Goal: Transaction & Acquisition: Register for event/course

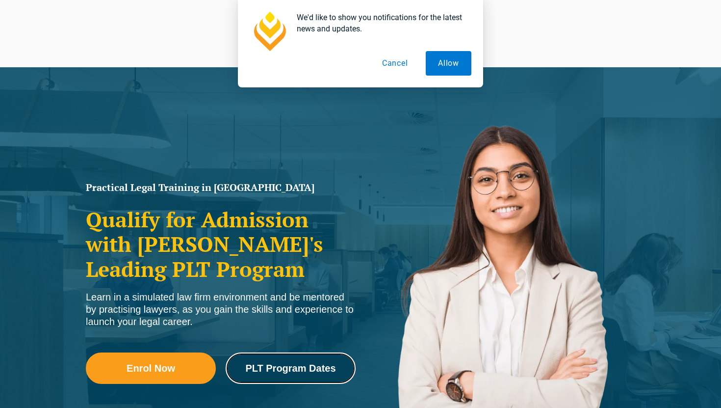
click at [268, 366] on span "PLT Program Dates" at bounding box center [290, 368] width 90 height 10
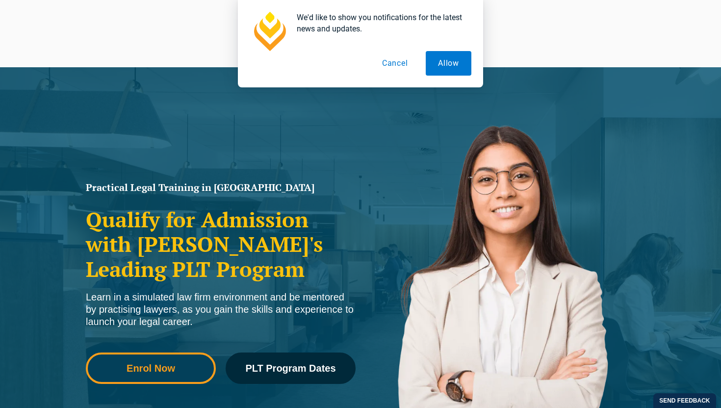
click at [157, 360] on link "Enrol Now" at bounding box center [151, 367] width 130 height 31
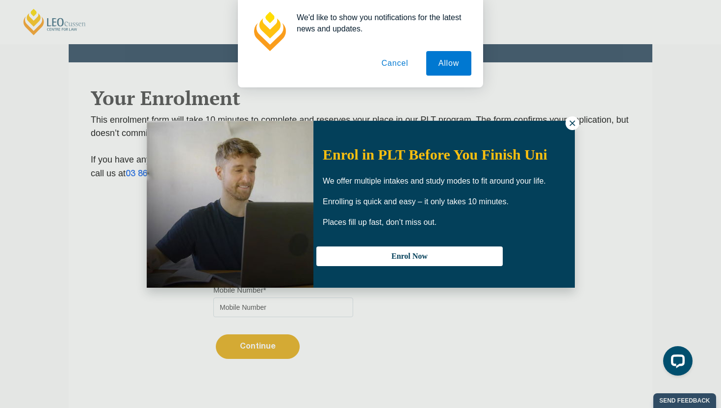
click at [571, 123] on icon at bounding box center [572, 123] width 9 height 9
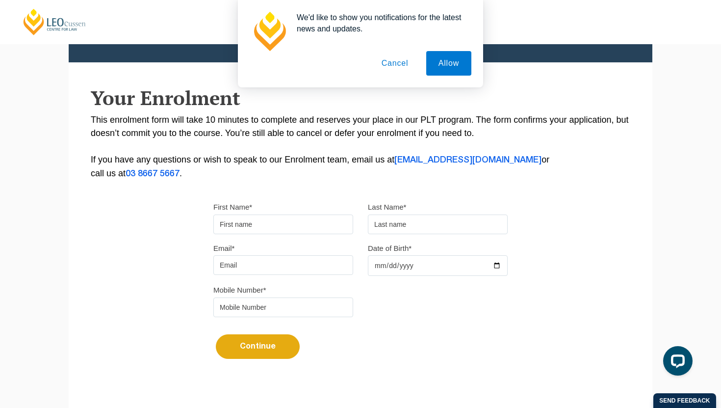
click at [311, 223] on input "First Name*" at bounding box center [284, 224] width 140 height 20
type input "Eisha"
type input "Singh"
type input "eishasingh.au@gmail.com"
type input "2004-05-11"
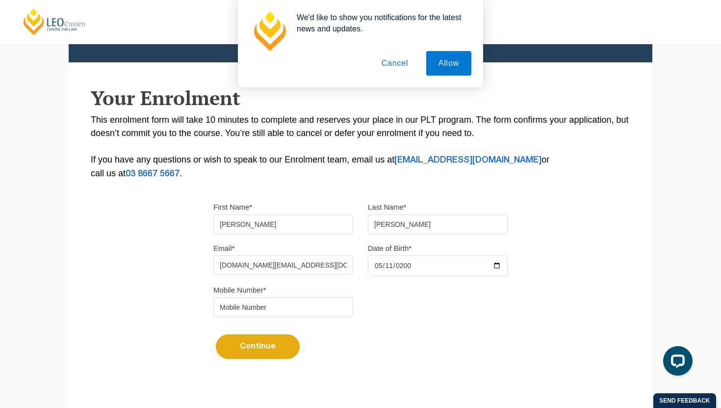
click at [242, 304] on input "tel" at bounding box center [284, 307] width 140 height 20
type input "0466688233"
click at [270, 343] on button "Continue" at bounding box center [258, 346] width 84 height 25
click at [400, 64] on button "Cancel" at bounding box center [396, 63] width 52 height 25
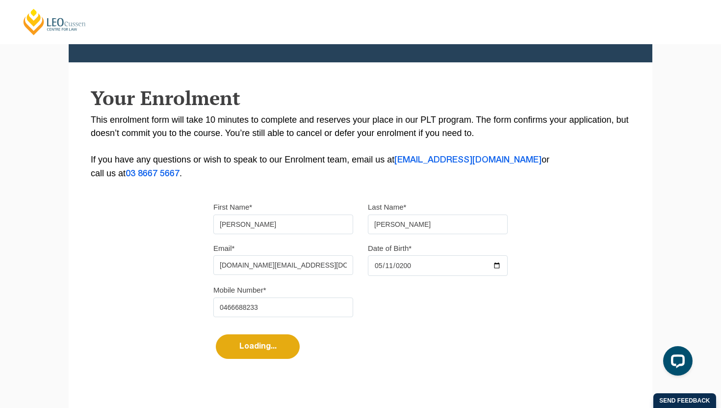
select select
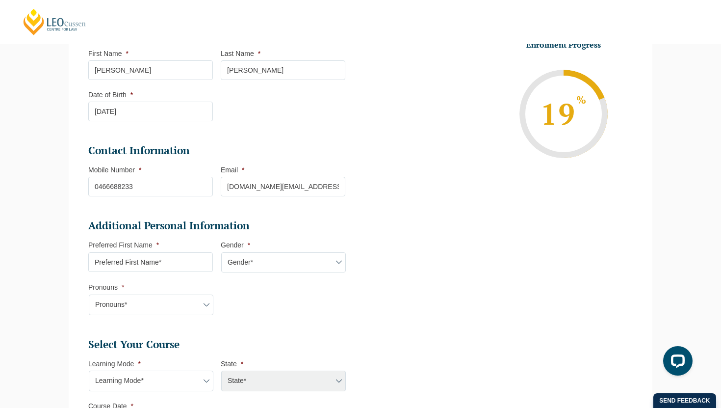
scroll to position [165, 0]
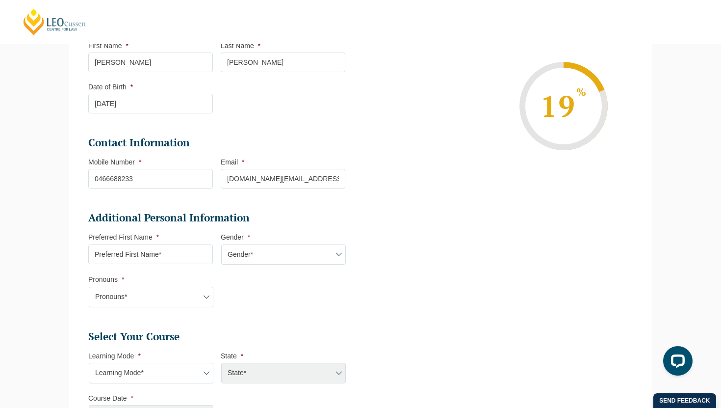
click at [169, 260] on input "Preferred First Name *" at bounding box center [150, 254] width 125 height 20
type input "Eisha"
select select "VIC"
select select
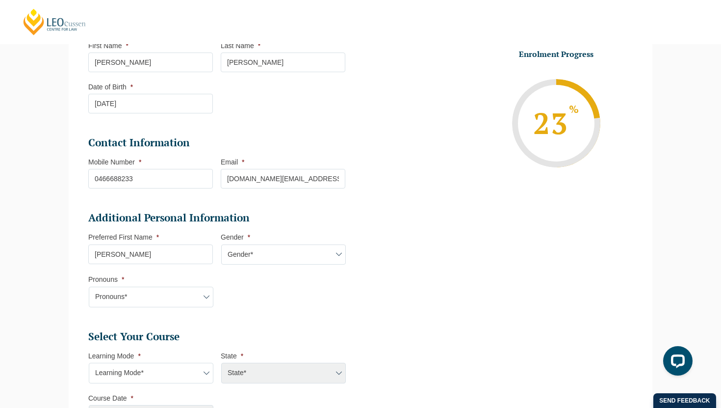
click at [255, 257] on select "Gender* Male Female Nonbinary Intersex Prefer not to disclose Other" at bounding box center [283, 254] width 125 height 21
select select "Female"
click at [221, 245] on select "Gender* Male Female Nonbinary Intersex Prefer not to disclose Other" at bounding box center [283, 254] width 125 height 21
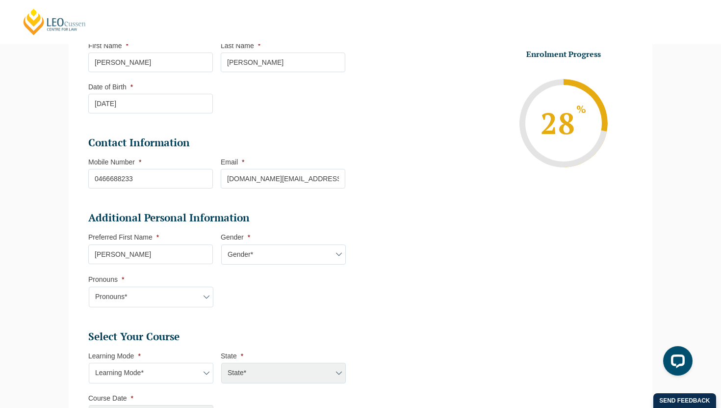
scroll to position [188, 0]
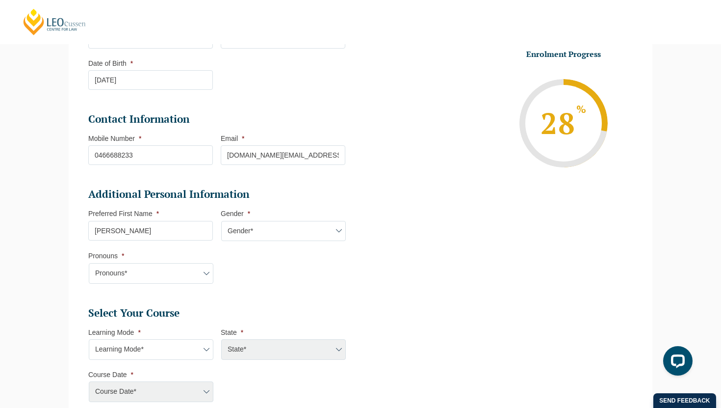
click at [185, 273] on select "Pronouns* She/Her/Hers He/Him/His They/Them/Theirs Other Prefer not to disclose" at bounding box center [151, 273] width 125 height 21
select select "She/Her/Hers"
click at [89, 264] on select "Pronouns* She/Her/Hers He/Him/His They/Them/Theirs Other Prefer not to disclose" at bounding box center [151, 273] width 125 height 21
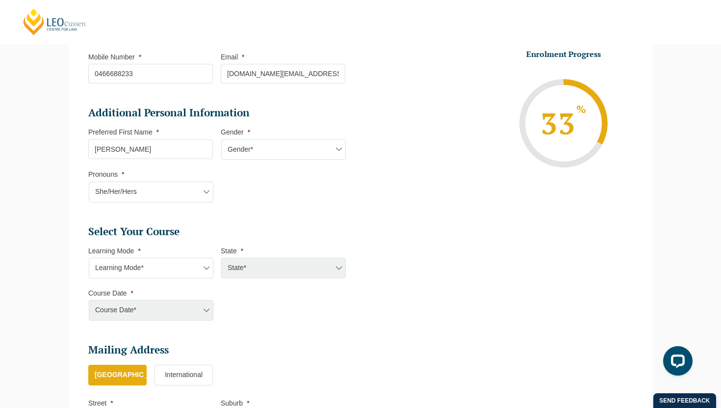
click at [186, 271] on select "Learning Mode* Online Full Time Learning Online Part Time Learning Blended Full…" at bounding box center [151, 268] width 125 height 21
click at [176, 265] on select "Learning Mode* Online Full Time Learning Online Part Time Learning Blended Full…" at bounding box center [151, 268] width 125 height 21
click at [262, 271] on div "State*" at bounding box center [283, 268] width 125 height 21
click at [184, 311] on div "Course Date*" at bounding box center [150, 310] width 125 height 21
click at [202, 312] on div "Course Date*" at bounding box center [150, 310] width 125 height 21
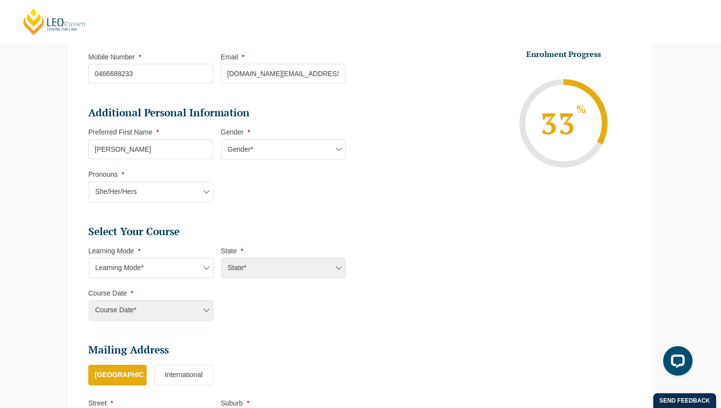
click at [188, 266] on select "Learning Mode* Online Full Time Learning Online Part Time Learning Blended Full…" at bounding box center [151, 268] width 125 height 21
select select "Online Part Time Learning"
click at [89, 259] on select "Learning Mode* Online Full Time Learning Online Part Time Learning Blended Full…" at bounding box center [151, 268] width 125 height 21
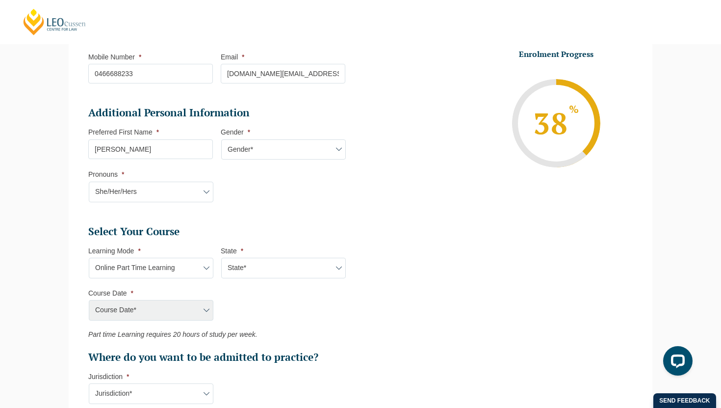
click at [253, 273] on select "State* National (ACT/NSW, VIC, QLD, SA, WA)" at bounding box center [283, 268] width 125 height 21
select select "National (ACT/NSW, VIC, QLD, SA, WA)"
click at [221, 259] on select "State* National (ACT/NSW, VIC, QLD, SA, WA)" at bounding box center [283, 268] width 125 height 21
click at [197, 319] on select "Course Date* January 2026 (27-Jan-2026 to 21-Aug-2026) March 2026 (30-Mar-2026 …" at bounding box center [151, 310] width 125 height 21
select select "March 2026 (30-Mar-2026 to 23-Oct-2026)"
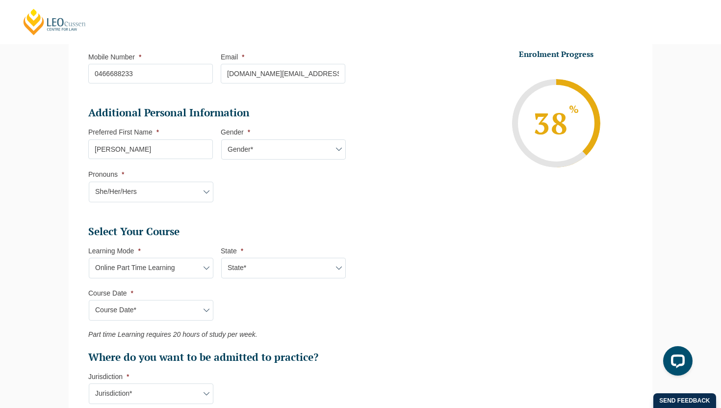
click at [89, 301] on select "Course Date* January 2026 (27-Jan-2026 to 21-Aug-2026) March 2026 (30-Mar-2026 …" at bounding box center [151, 310] width 125 height 21
type input "Intake 05 March 2026 PT"
type input "Practical Legal Training (NAT)"
select select "NAT PLT (MAR) 2026 Part Time Online"
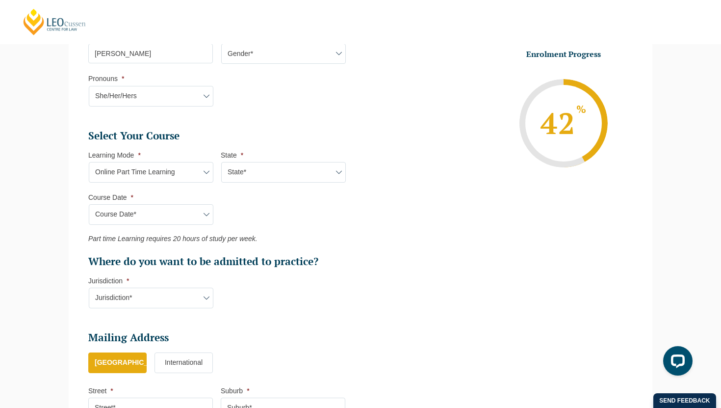
scroll to position [369, 0]
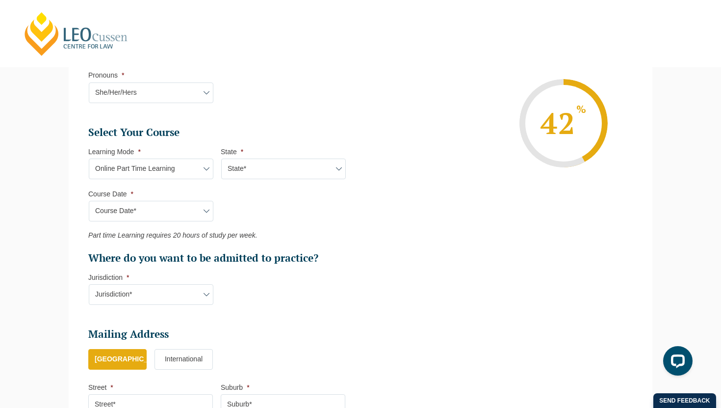
click at [203, 204] on select "Course Date* January 2026 (27-Jan-2026 to 21-Aug-2026) March 2026 (30-Mar-2026 …" at bounding box center [151, 211] width 125 height 21
select select "May 2026 (11-May-2026 to 04-Dec-2026)"
click at [89, 202] on select "Course Date* January 2026 (27-Jan-2026 to 21-Aug-2026) March 2026 (30-Mar-2026 …" at bounding box center [151, 211] width 125 height 21
type input "Intake 06 May 2026 PT"
select select "NAT PLT (MAY) 2026 Part Time Online"
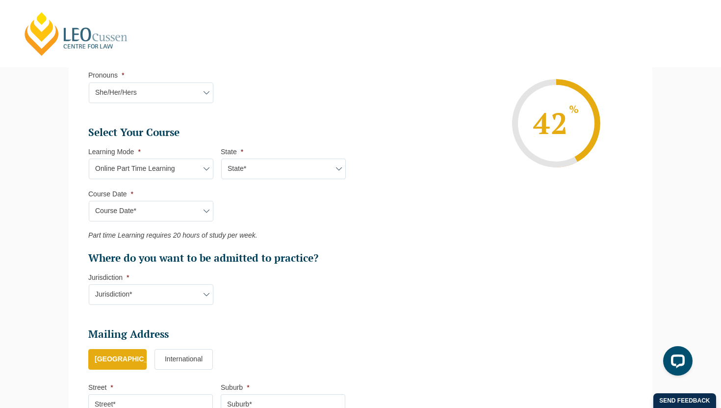
click at [161, 300] on select "Jurisdiction* VIC ACT/NSW SA WA QLD" at bounding box center [151, 294] width 125 height 21
select select "VIC"
click at [89, 285] on select "Jurisdiction* VIC ACT/NSW SA WA QLD" at bounding box center [151, 294] width 125 height 21
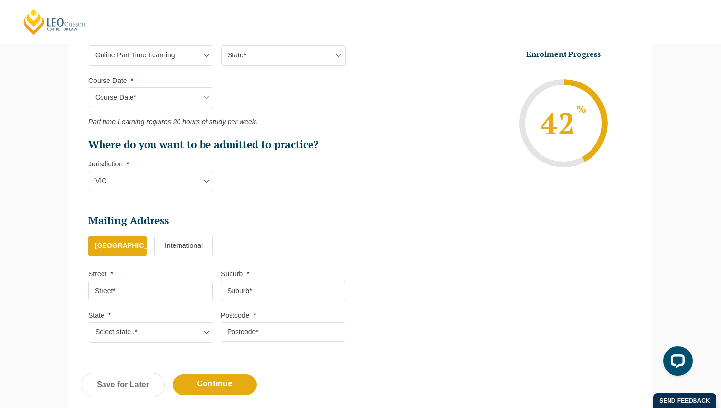
scroll to position [500, 0]
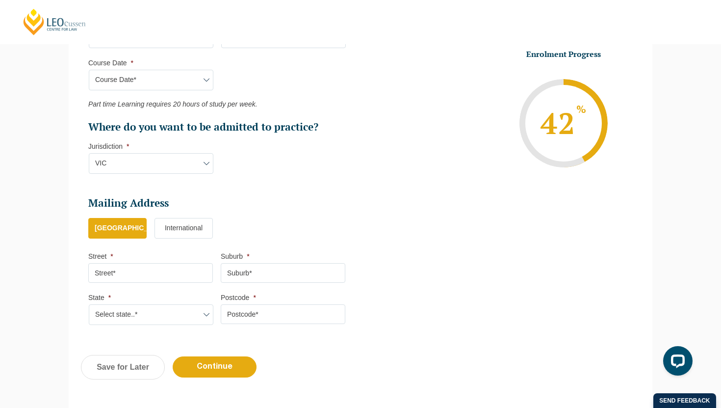
click at [169, 278] on input "Street *" at bounding box center [150, 273] width 125 height 20
type input "10 Darlington Avenue"
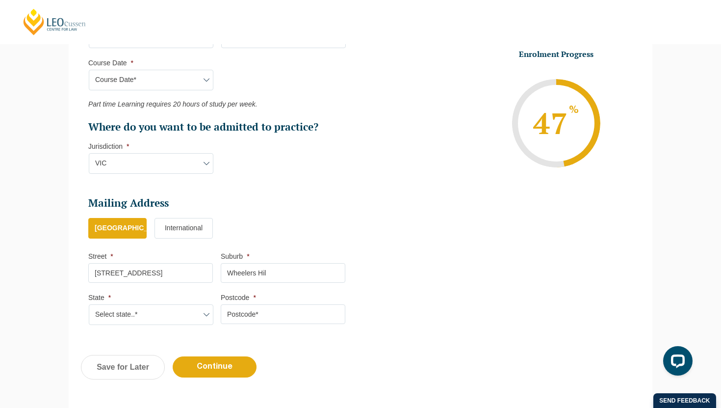
type input "Wheelers Hil"
click at [135, 319] on select "Select state..* VIC WA QLD SA NSW NT ACT TAS" at bounding box center [151, 314] width 125 height 21
select select "VIC"
click at [89, 306] on select "Select state..* VIC WA QLD SA NSW NT ACT TAS" at bounding box center [151, 314] width 125 height 21
click at [271, 317] on input "Postcode *" at bounding box center [283, 314] width 125 height 20
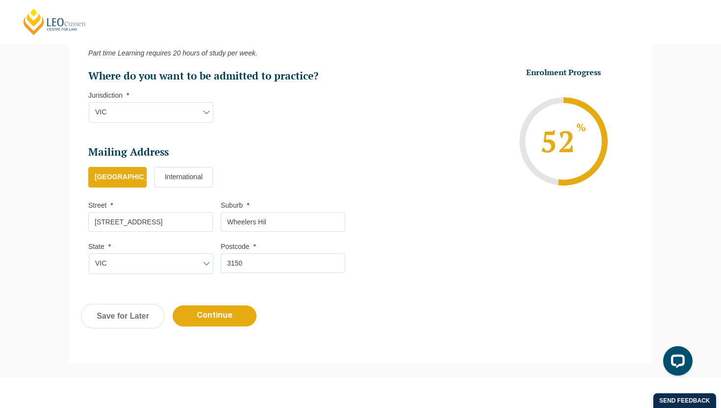
scroll to position [561, 0]
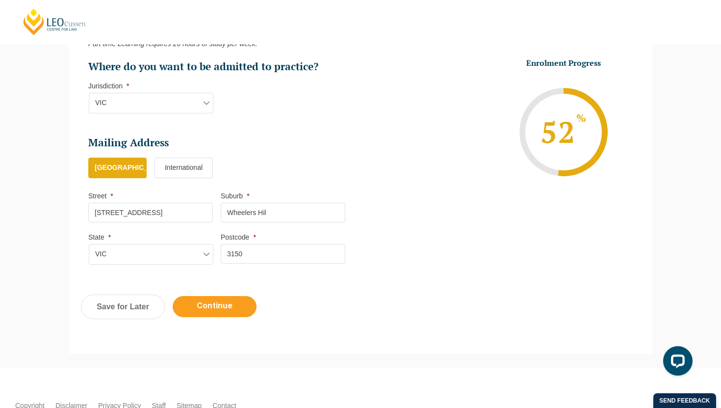
type input "3150"
click at [228, 310] on input "Continue" at bounding box center [215, 306] width 84 height 21
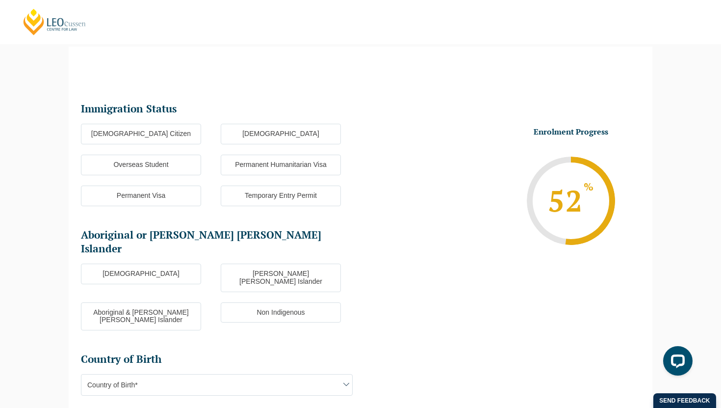
scroll to position [85, 0]
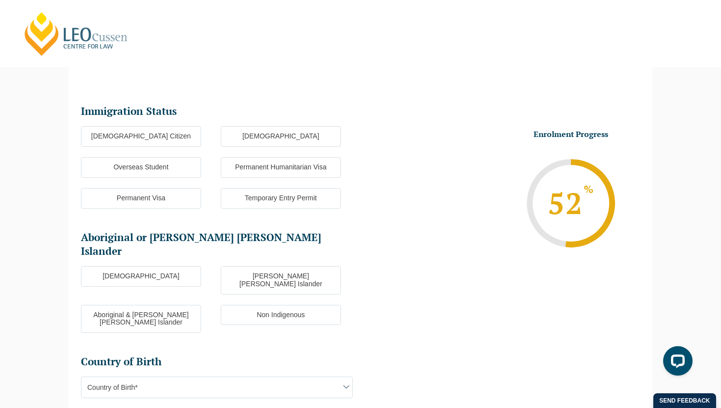
click at [187, 135] on label "Australian Citizen" at bounding box center [141, 136] width 120 height 21
click at [0, 0] on input "Australian Citizen" at bounding box center [0, 0] width 0 height 0
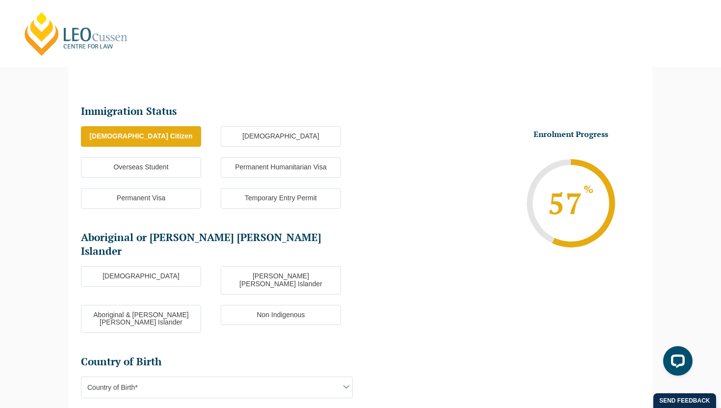
click at [245, 305] on label "Non Indigenous" at bounding box center [281, 315] width 120 height 21
click at [0, 0] on input "Non Indigenous" at bounding box center [0, 0] width 0 height 0
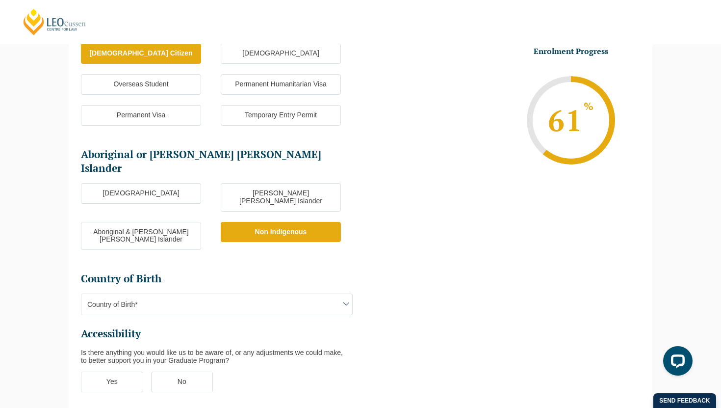
scroll to position [210, 0]
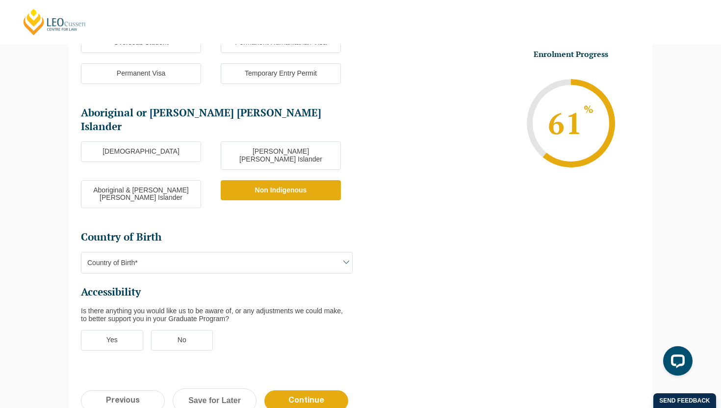
click at [229, 252] on span "Country of Birth*" at bounding box center [216, 262] width 271 height 21
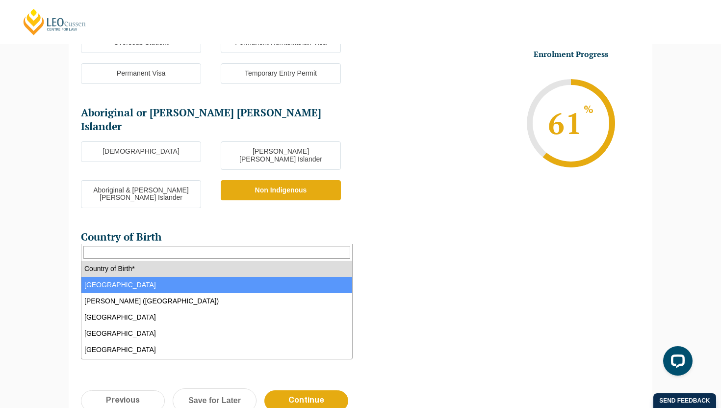
select select "Australia 1101"
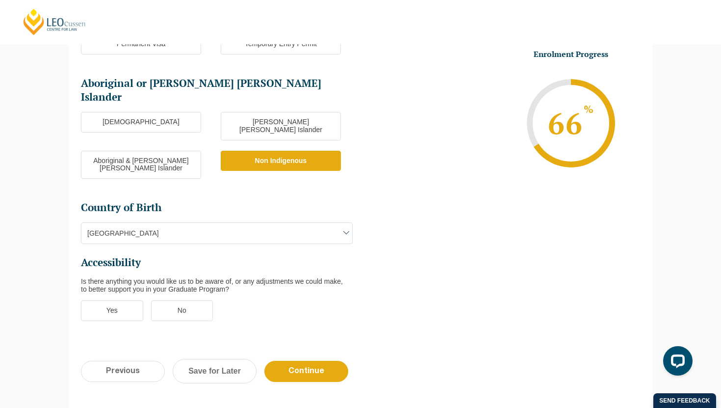
scroll to position [298, 0]
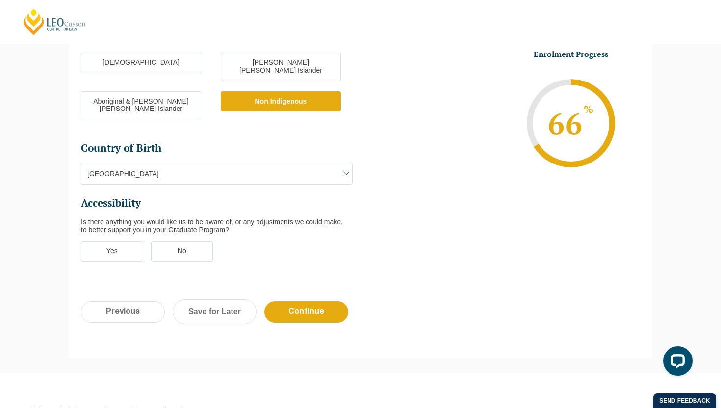
click at [185, 241] on label "No" at bounding box center [182, 251] width 62 height 21
click at [0, 0] on input "No" at bounding box center [0, 0] width 0 height 0
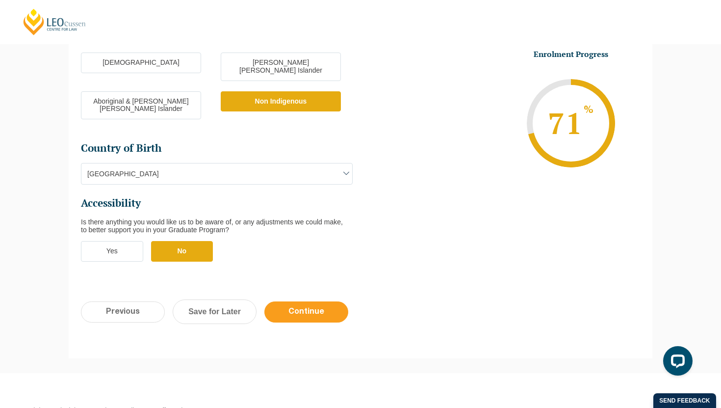
click at [304, 301] on input "Continue" at bounding box center [307, 311] width 84 height 21
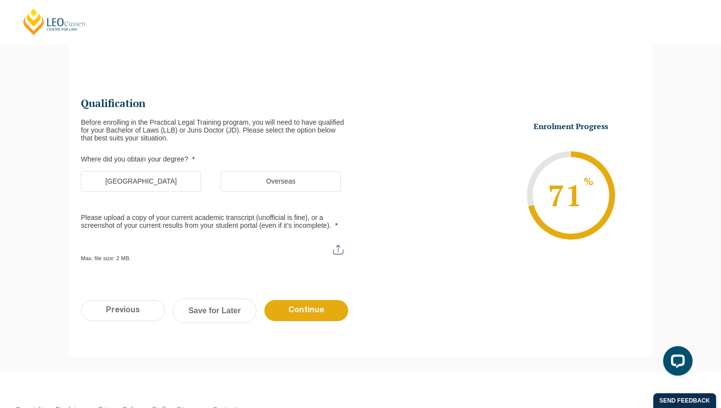
scroll to position [85, 0]
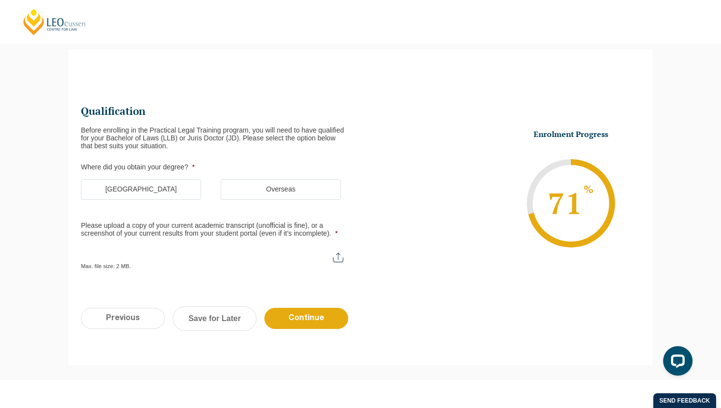
click at [192, 194] on label "Australia" at bounding box center [141, 189] width 120 height 21
click at [0, 0] on input "Australia" at bounding box center [0, 0] width 0 height 0
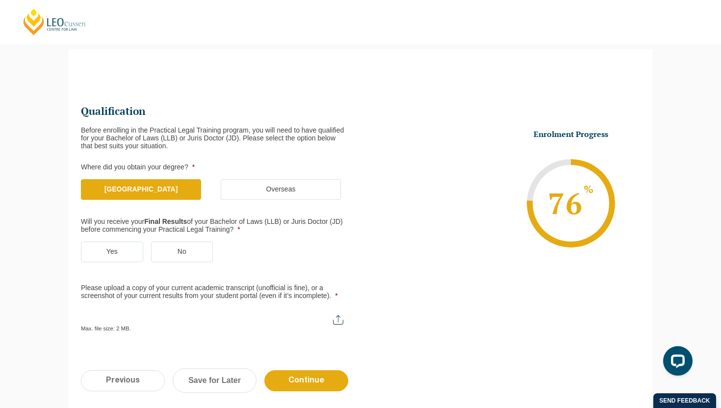
click at [194, 250] on label "No" at bounding box center [182, 251] width 62 height 21
click at [0, 0] on input "No" at bounding box center [0, 0] width 0 height 0
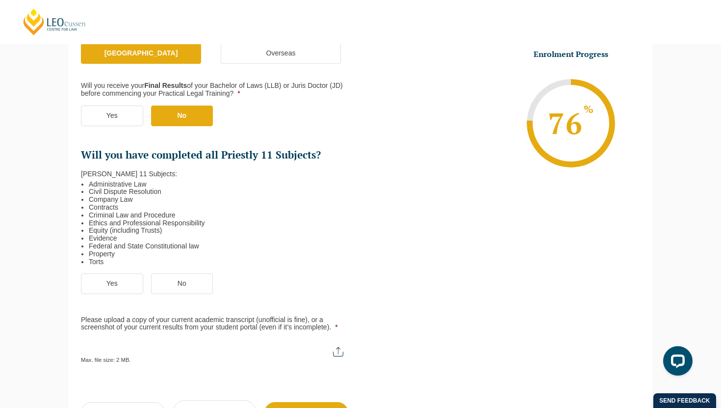
scroll to position [222, 0]
click at [110, 284] on label "Yes" at bounding box center [112, 282] width 62 height 21
click at [0, 0] on input "Yes" at bounding box center [0, 0] width 0 height 0
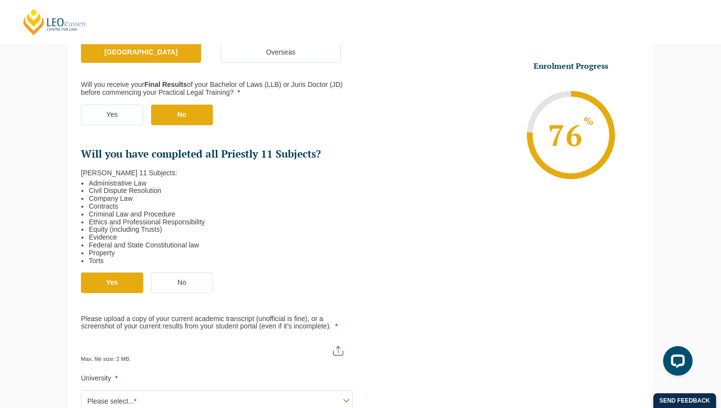
scroll to position [390, 0]
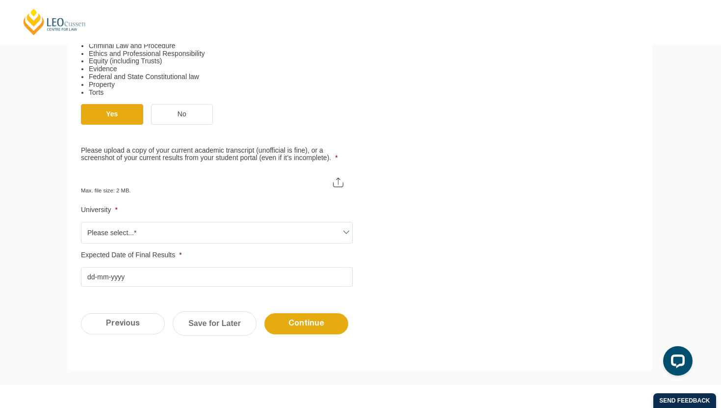
click at [338, 184] on input "Please upload a copy of your current academic transcript (unofficial is fine), …" at bounding box center [217, 178] width 272 height 17
type input "C:\fakepath\unofficial academic transcipt.pdf"
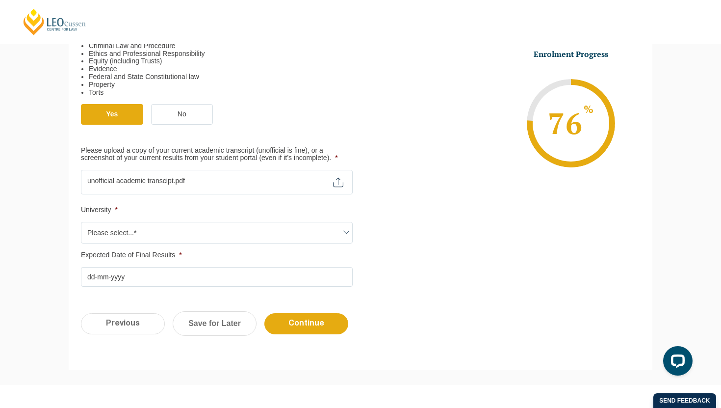
click at [176, 113] on label "No" at bounding box center [182, 114] width 62 height 21
click at [0, 0] on input "No" at bounding box center [0, 0] width 0 height 0
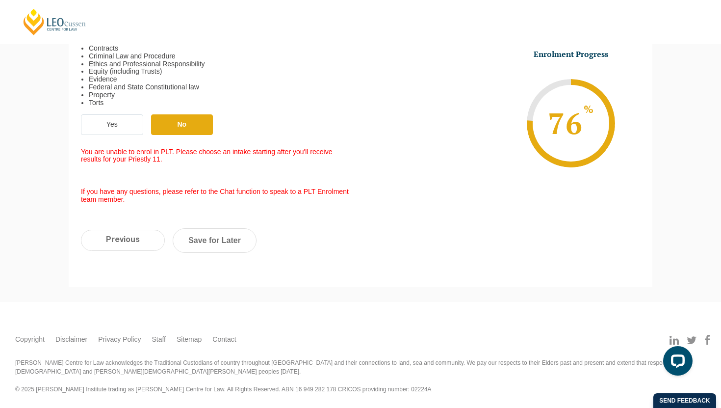
click at [124, 122] on label "Yes" at bounding box center [112, 124] width 62 height 21
click at [0, 0] on input "Yes" at bounding box center [0, 0] width 0 height 0
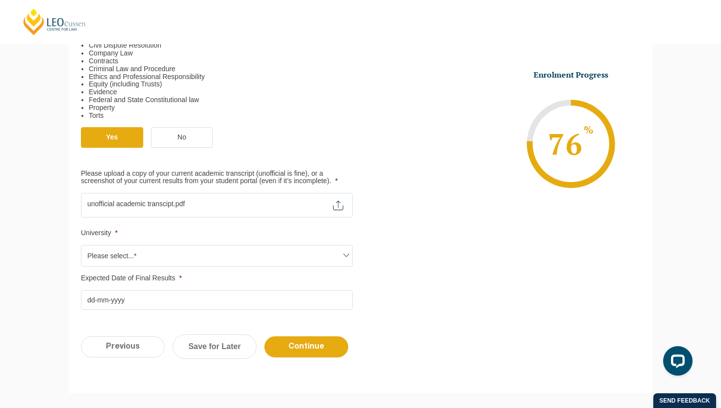
scroll to position [474, 0]
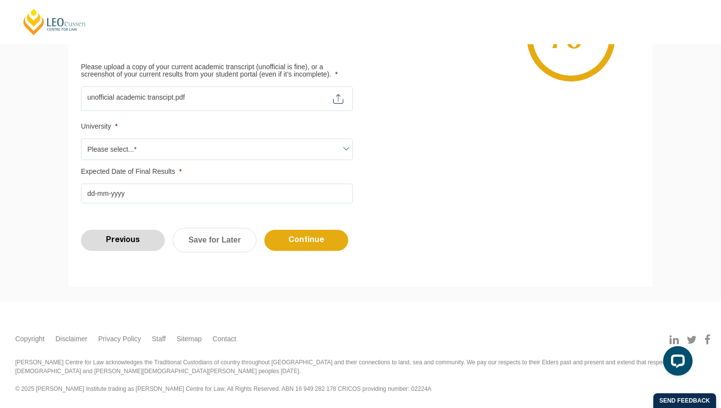
click at [146, 240] on input "Previous" at bounding box center [123, 240] width 84 height 21
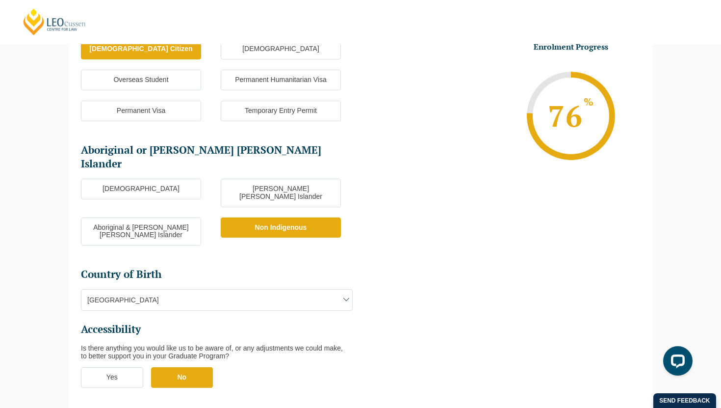
scroll to position [244, 0]
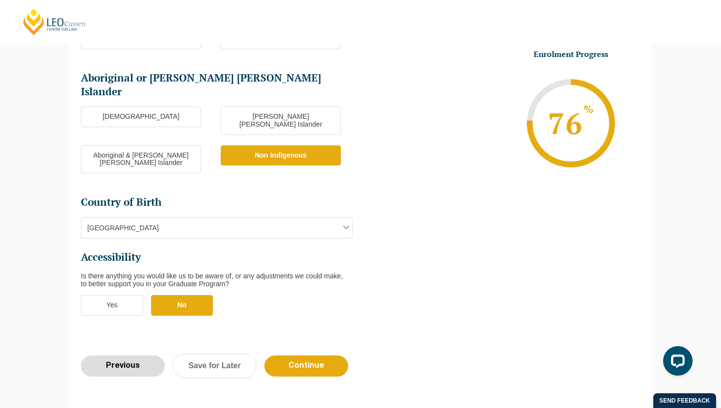
click at [118, 355] on input "Previous" at bounding box center [123, 365] width 84 height 21
select select "Online Part Time Learning"
select select "National (ACT/NSW, VIC, QLD, SA, WA)"
select select
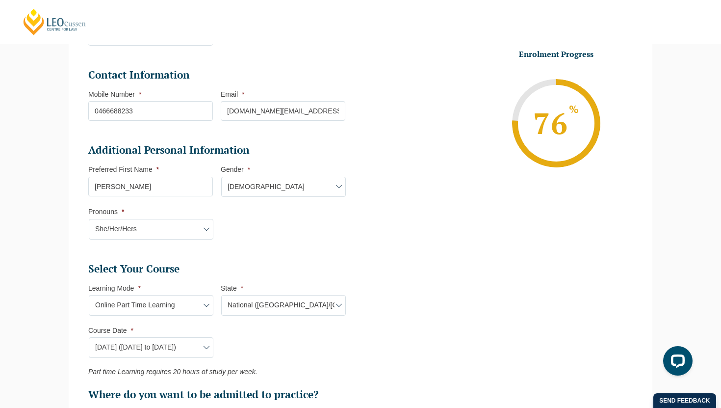
scroll to position [288, 0]
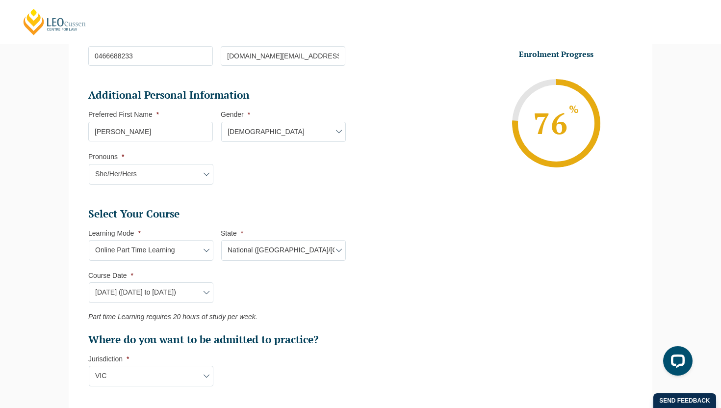
click at [166, 293] on select "Course Date* January 2026 (27-Jan-2026 to 21-Aug-2026) March 2026 (30-Mar-2026 …" at bounding box center [151, 292] width 125 height 21
select select "September 2026 (07-Sep-2026 to 16-Apr-2027)"
click at [89, 283] on select "Course Date* January 2026 (27-Jan-2026 to 21-Aug-2026) March 2026 (30-Mar-2026 …" at bounding box center [151, 292] width 125 height 21
type input "Intake 09 September 2026 PT"
select select "NAT PLT (SEP) 2026 Part Time Online"
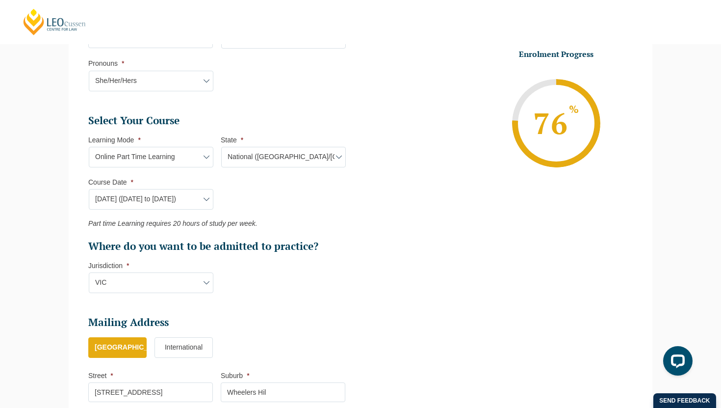
scroll to position [611, 0]
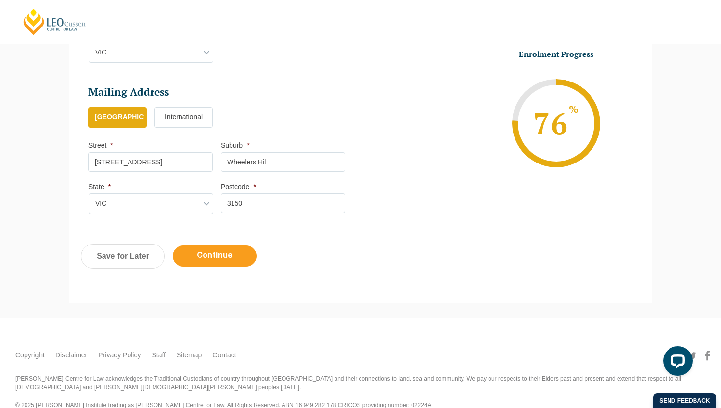
click at [216, 260] on input "Continue" at bounding box center [215, 255] width 84 height 21
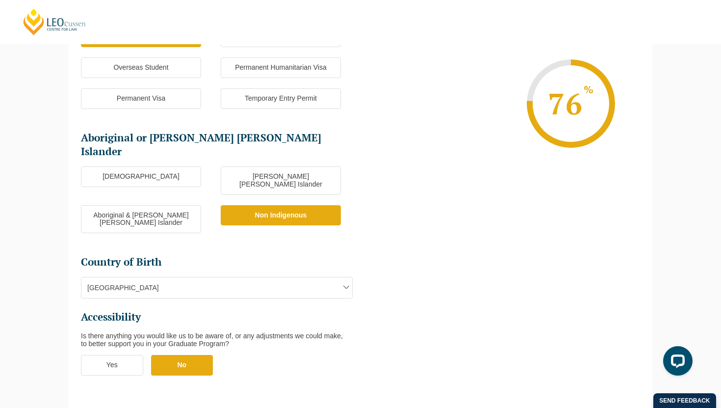
scroll to position [309, 0]
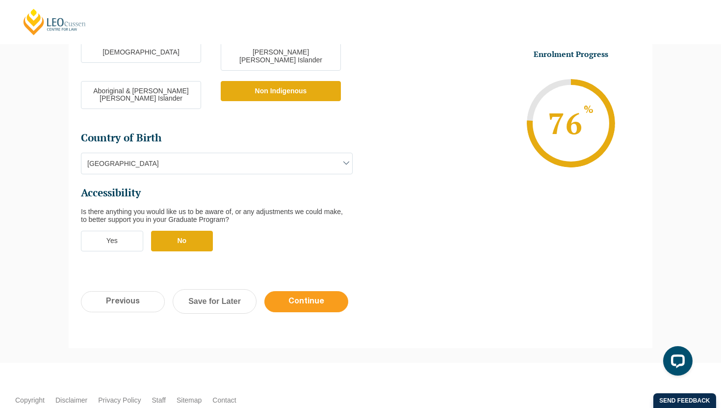
click at [278, 291] on input "Continue" at bounding box center [307, 301] width 84 height 21
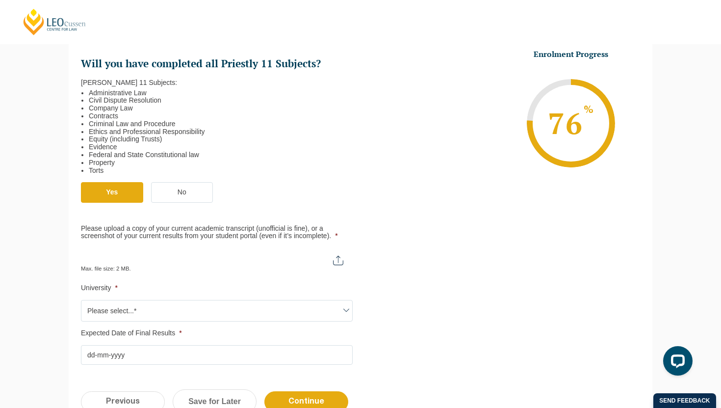
scroll to position [314, 0]
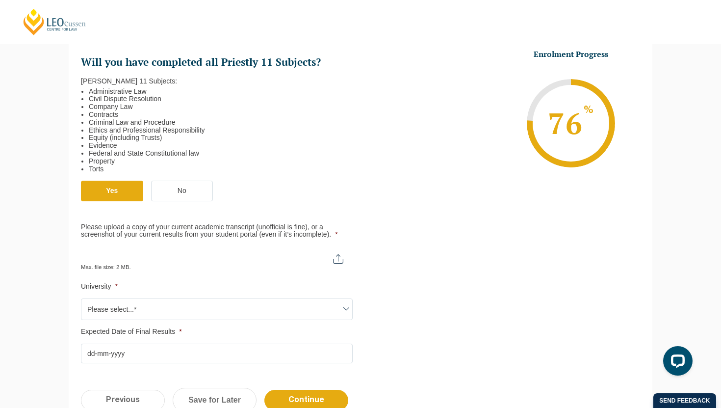
click at [149, 262] on input "Please upload a copy of your current academic transcript (unofficial is fine), …" at bounding box center [217, 254] width 272 height 17
type input "C:\fakepath\unofficial academic transcipt.pdf"
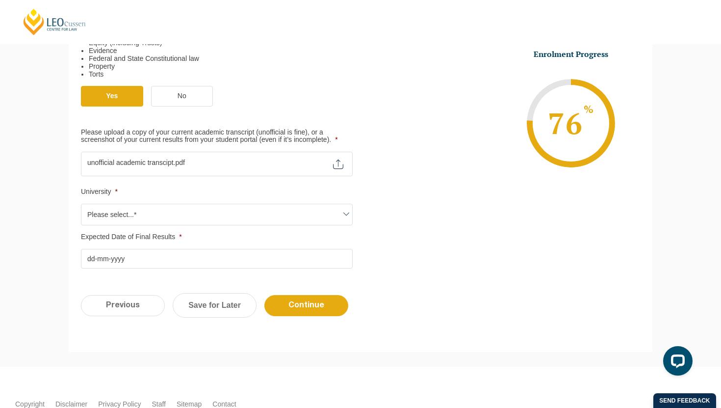
click at [179, 214] on span "Please select...*" at bounding box center [216, 214] width 271 height 21
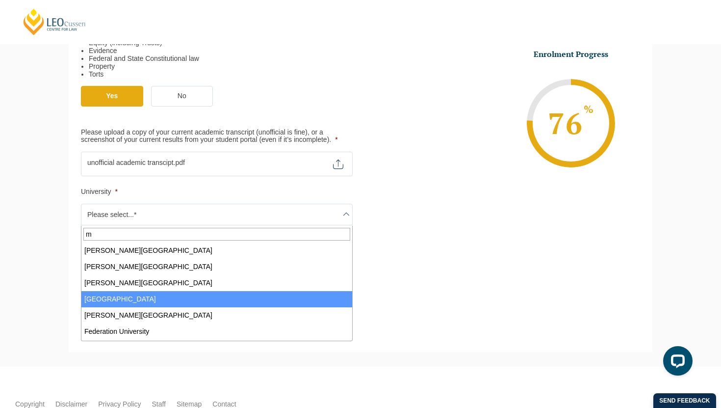
scroll to position [0, 0]
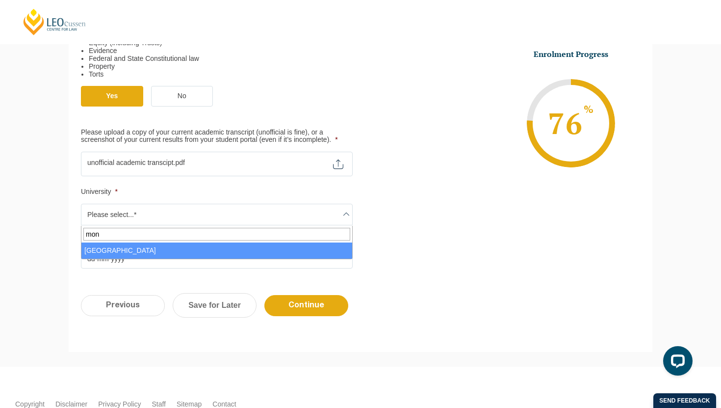
type input "mon"
select select "Monash University"
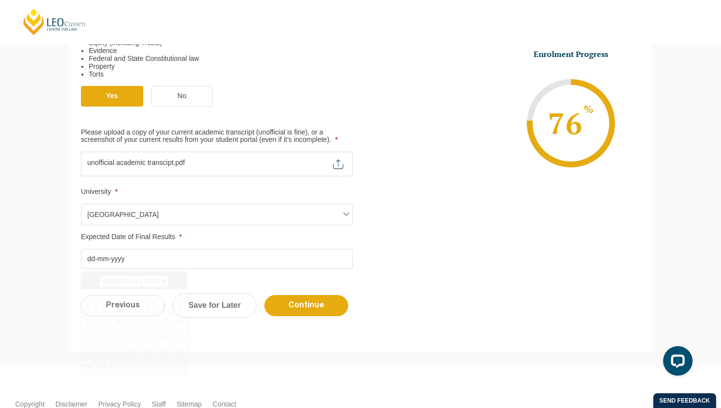
click at [143, 260] on input "Expected Date of Final Results *" at bounding box center [217, 259] width 272 height 20
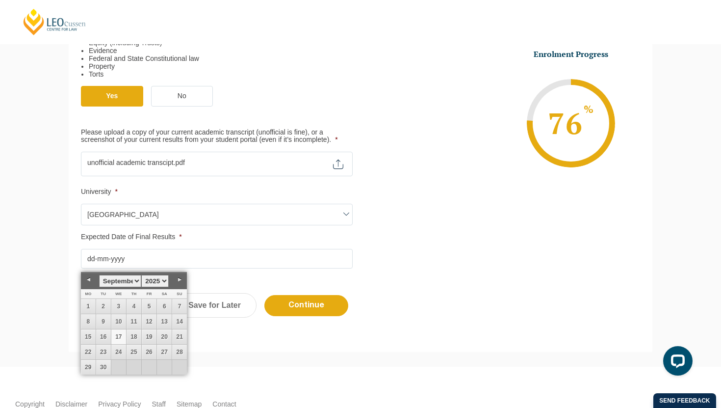
click at [165, 282] on select "1925 1926 1927 1928 1929 1930 1931 1932 1933 1934 1935 1936 1937 1938 1939 1940…" at bounding box center [154, 281] width 27 height 12
click at [137, 282] on select "January February March April May June July August September October November De…" at bounding box center [120, 281] width 42 height 12
click at [251, 287] on div "Previous Continue Save for Later" at bounding box center [361, 310] width 584 height 54
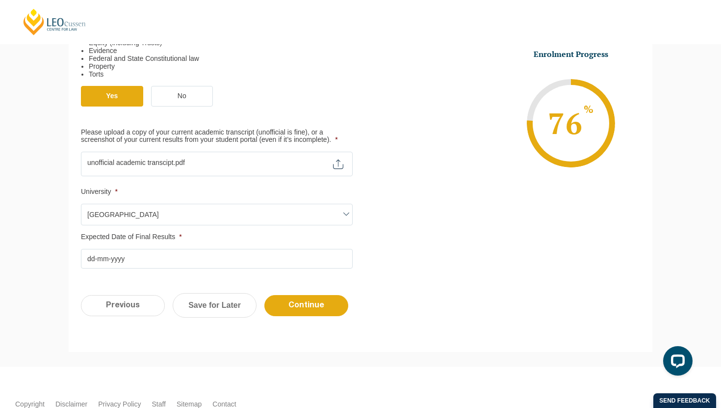
click at [236, 261] on input "Expected Date of Final Results *" at bounding box center [217, 259] width 272 height 20
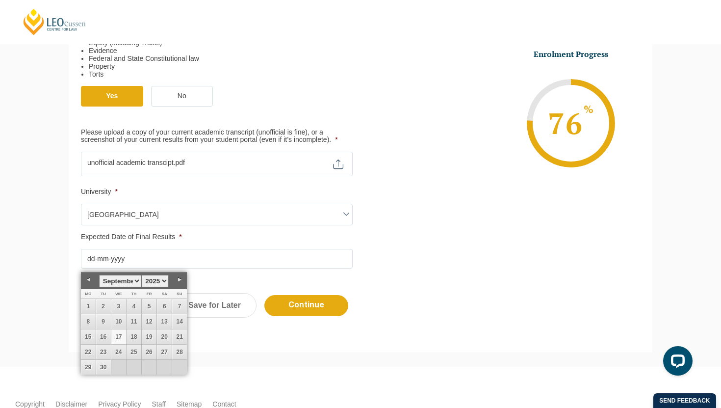
click at [135, 280] on select "January February March April May June July August September October November De…" at bounding box center [120, 281] width 42 height 12
click at [163, 277] on select "1925 1926 1927 1928 1929 1930 1931 1932 1933 1934 1935 1936 1937 1938 1939 1940…" at bounding box center [154, 281] width 27 height 12
click at [136, 361] on link "30" at bounding box center [134, 367] width 15 height 15
type input "30-12-2027"
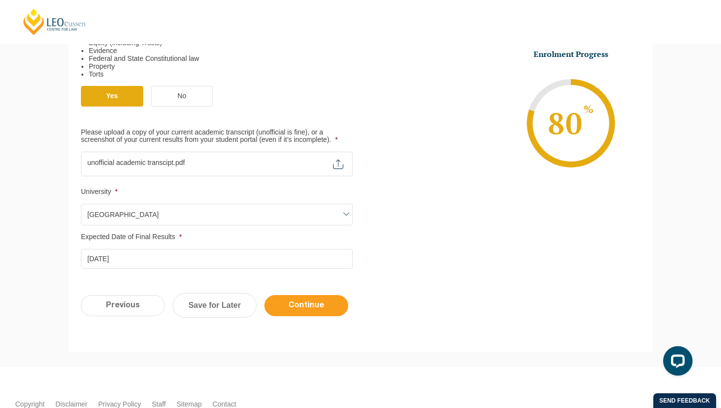
click at [312, 300] on input "Continue" at bounding box center [307, 305] width 84 height 21
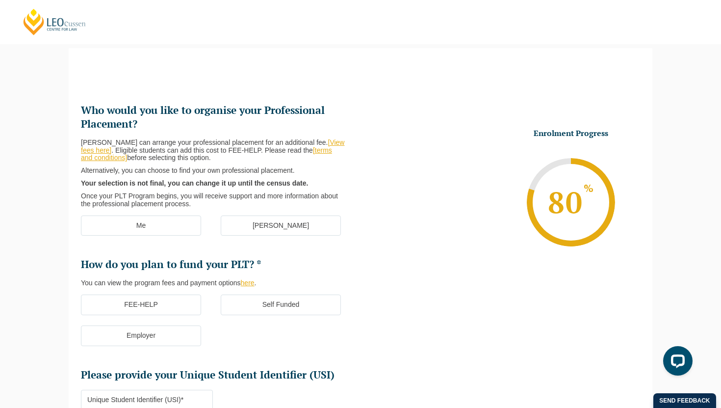
scroll to position [85, 0]
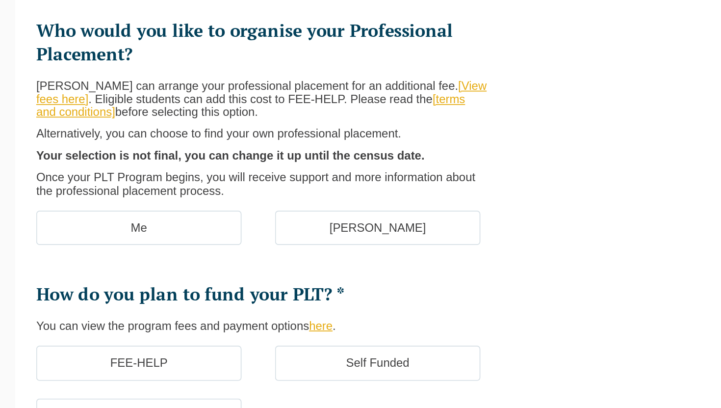
click at [247, 228] on label "[PERSON_NAME]" at bounding box center [281, 226] width 120 height 21
click at [0, 0] on input "[PERSON_NAME]" at bounding box center [0, 0] width 0 height 0
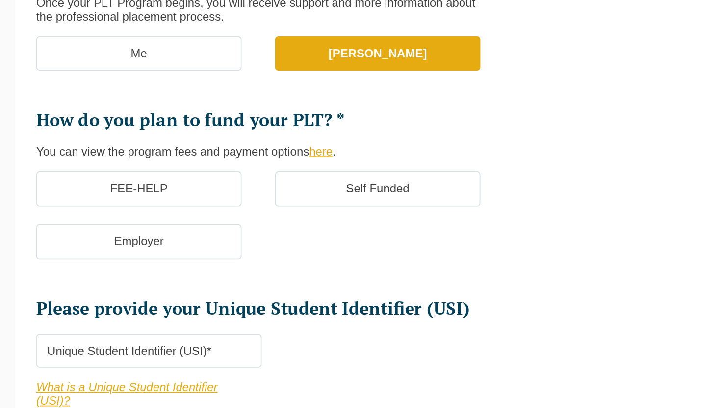
scroll to position [125, 0]
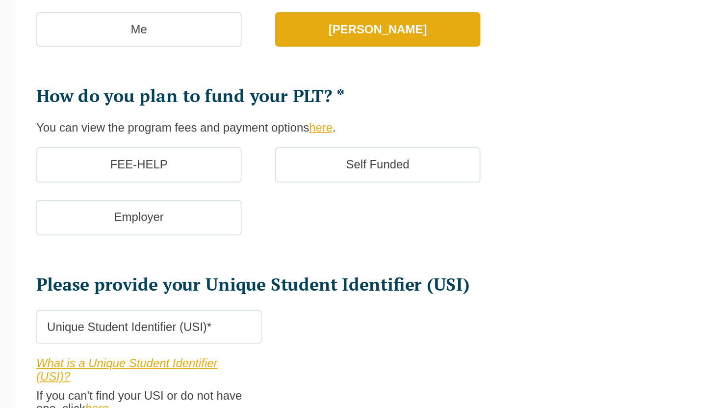
click at [179, 268] on label "FEE-HELP" at bounding box center [141, 265] width 120 height 21
click at [0, 0] on input "FEE-HELP" at bounding box center [0, 0] width 0 height 0
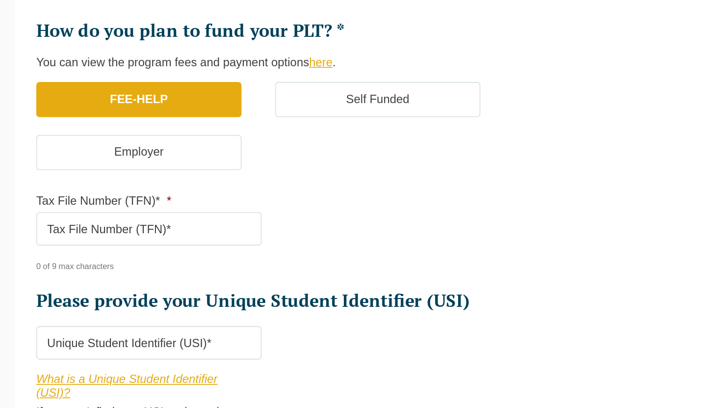
scroll to position [190, 0]
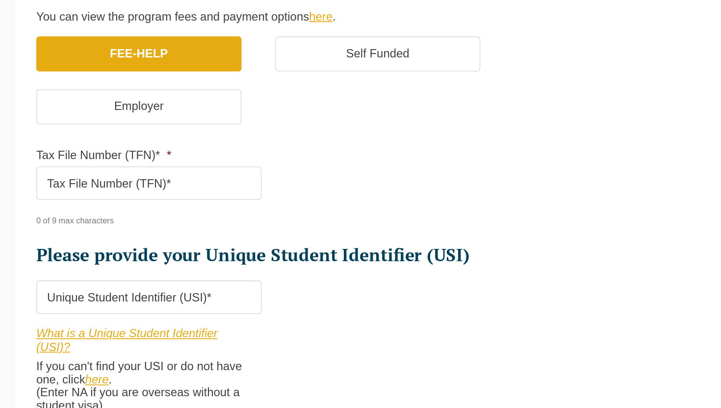
click at [169, 280] on input "Tax File Number (TFN)* *" at bounding box center [147, 277] width 132 height 20
paste input "5564981"
type input "5564981"
click at [176, 345] on input "Please provide your Unique Student Identifier (USI) *" at bounding box center [147, 343] width 132 height 20
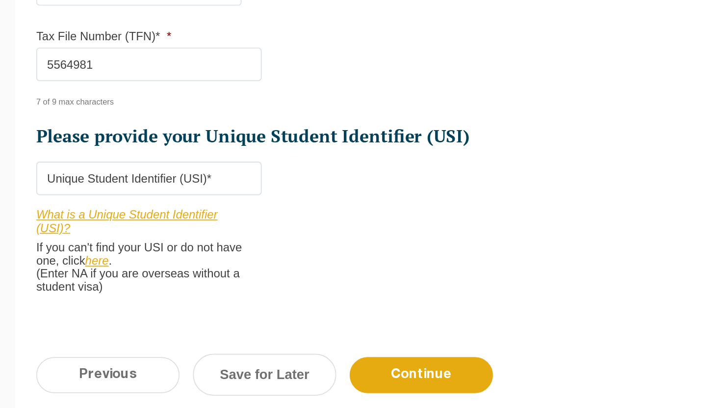
scroll to position [260, 0]
click at [116, 321] on link "here" at bounding box center [116, 322] width 14 height 8
click at [197, 279] on input "Please provide your Unique Student Identifier (USI) *" at bounding box center [147, 274] width 132 height 20
paste input "GDQ7EVRE5M"
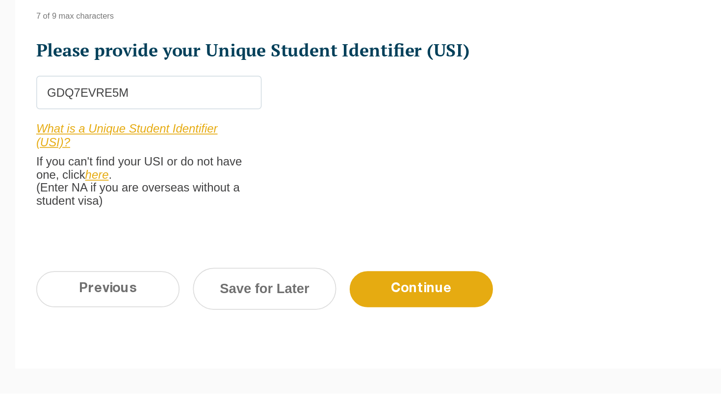
scroll to position [345, 0]
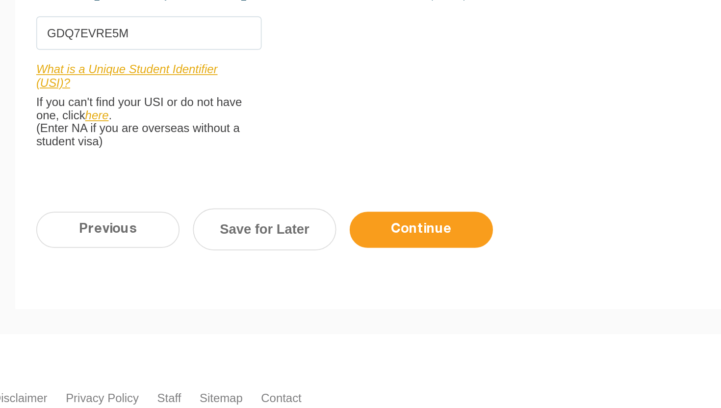
type input "GDQ7EVRE5M"
click at [294, 294] on input "Continue" at bounding box center [307, 303] width 84 height 21
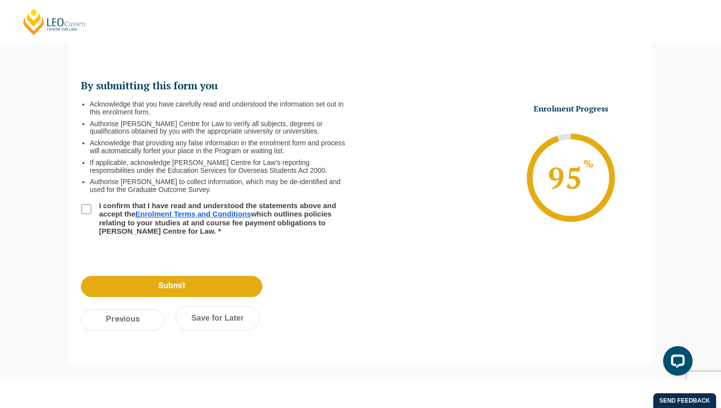
scroll to position [85, 0]
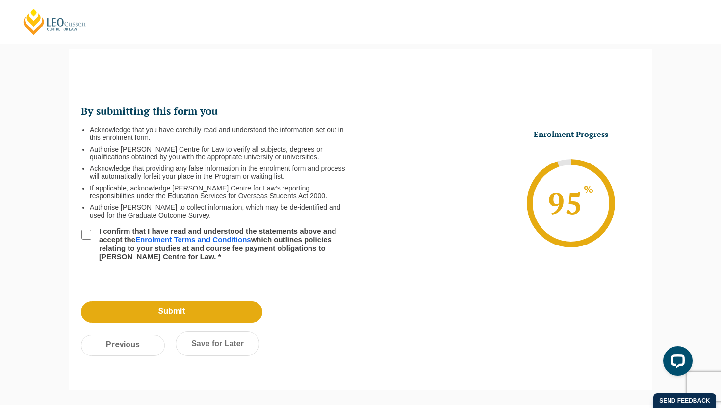
click at [108, 231] on label "I confirm that I have read and understood the statements above and accept the E…" at bounding box center [219, 244] width 252 height 34
click at [91, 231] on input "I confirm that I have read and understood the statements above and accept the E…" at bounding box center [86, 235] width 10 height 10
checkbox input "true"
click at [158, 309] on input "Submit" at bounding box center [172, 311] width 182 height 21
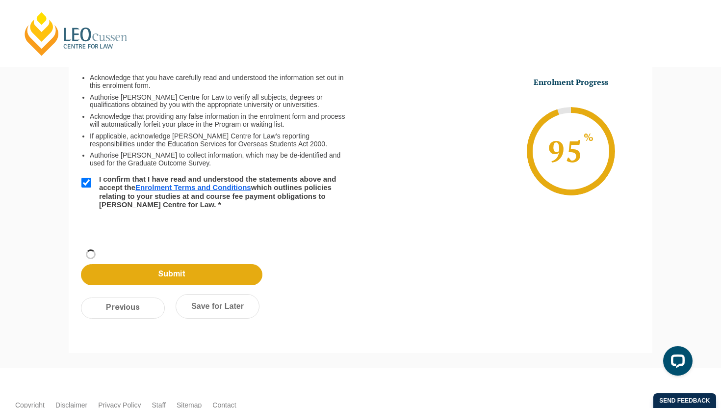
scroll to position [33, 0]
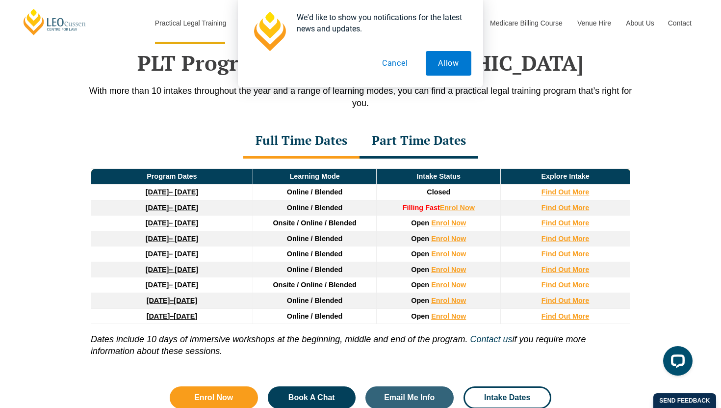
scroll to position [1278, 0]
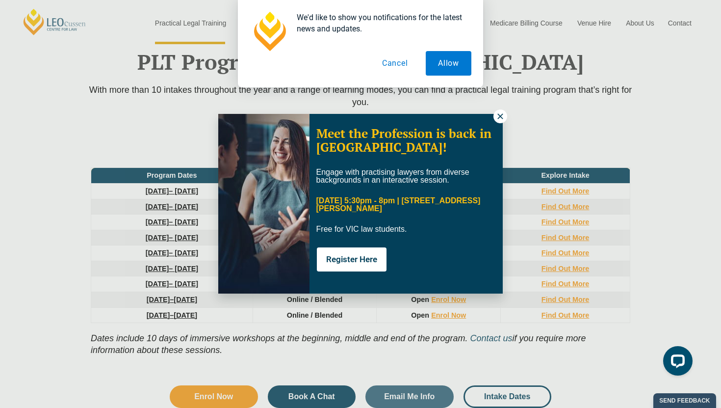
click at [499, 112] on icon at bounding box center [500, 116] width 9 height 9
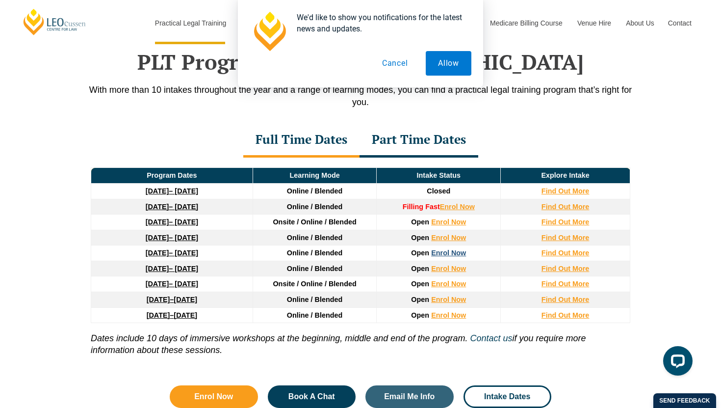
click at [456, 254] on link "Enrol Now" at bounding box center [448, 253] width 35 height 8
click at [451, 272] on link "Enrol Now" at bounding box center [448, 269] width 35 height 8
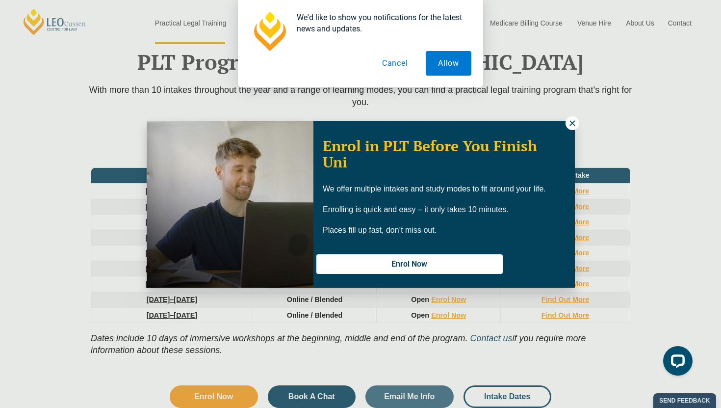
click at [573, 123] on icon at bounding box center [572, 123] width 9 height 9
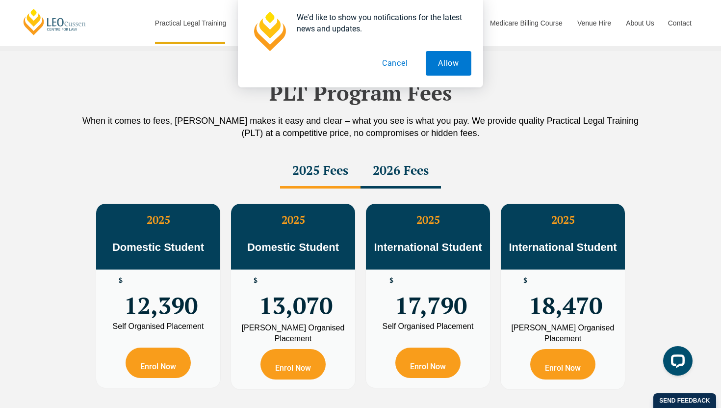
scroll to position [1740, 0]
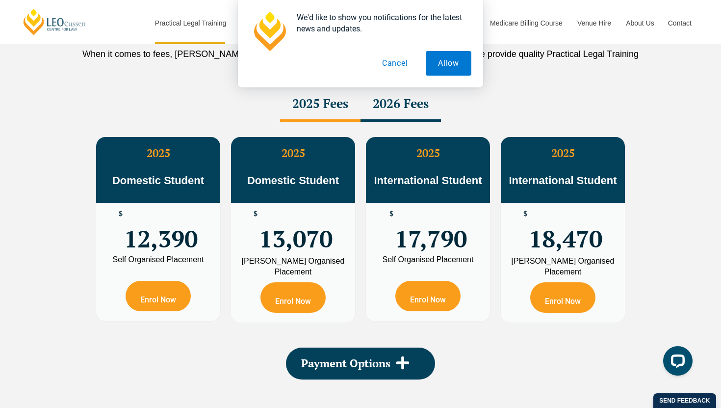
click at [404, 106] on div "2026 Fees" at bounding box center [401, 104] width 80 height 34
click at [336, 104] on div "2025 Fees" at bounding box center [320, 104] width 80 height 34
click at [385, 109] on div "2026 Fees" at bounding box center [401, 104] width 80 height 34
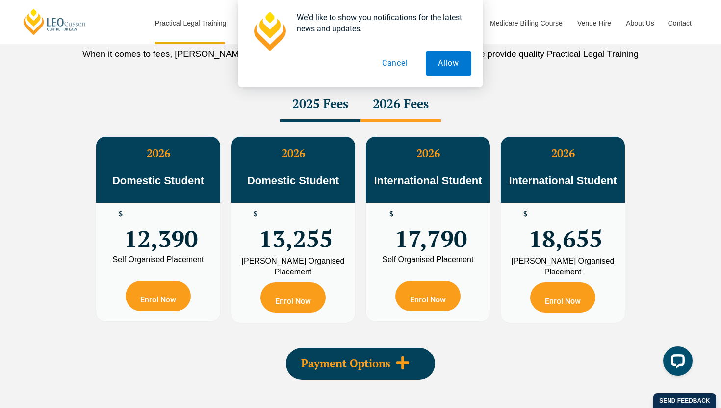
click at [343, 363] on span "Payment Options" at bounding box center [345, 363] width 89 height 11
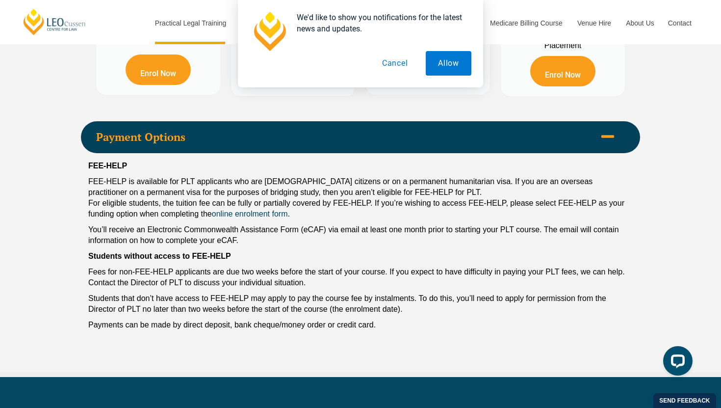
scroll to position [1985, 0]
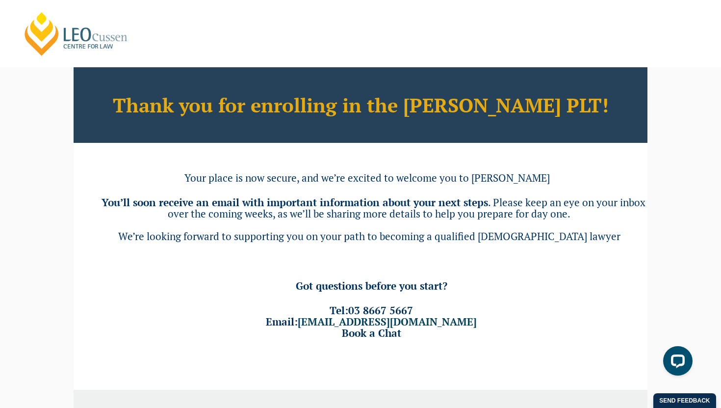
click at [439, 143] on div "Thank you for enrolling in the [PERSON_NAME] PLT! Your place is now secure, and…" at bounding box center [361, 216] width 574 height 298
